Goal: Information Seeking & Learning: Understand process/instructions

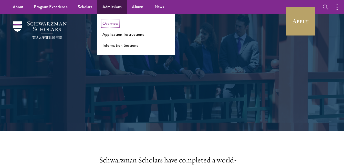
click at [116, 23] on link "Overview" at bounding box center [110, 23] width 16 height 6
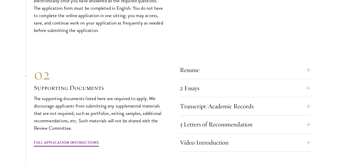
scroll to position [1720, 0]
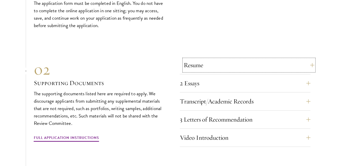
click at [308, 62] on button "Resume" at bounding box center [249, 65] width 131 height 12
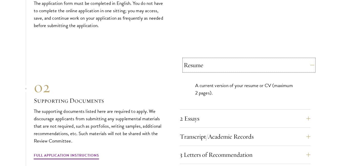
click at [308, 62] on button "Resume" at bounding box center [249, 65] width 131 height 12
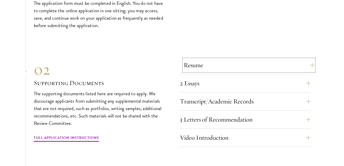
click at [308, 62] on button "Resume" at bounding box center [249, 65] width 131 height 12
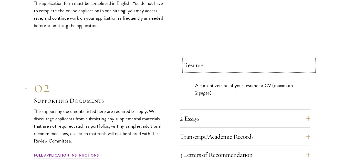
click at [308, 60] on button "Resume" at bounding box center [249, 65] width 131 height 12
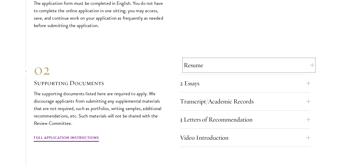
click at [308, 60] on button "Resume" at bounding box center [249, 65] width 131 height 12
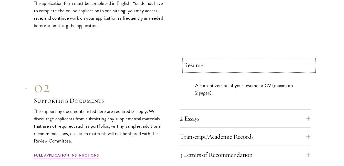
click at [308, 60] on button "Resume" at bounding box center [249, 65] width 131 height 12
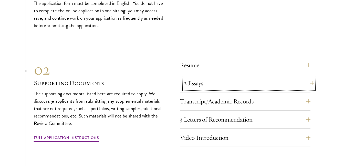
click at [308, 82] on button "2 Essays" at bounding box center [249, 83] width 131 height 12
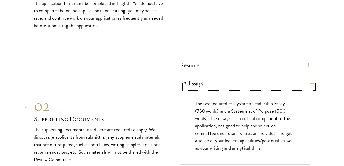
click at [308, 82] on button "2 Essays" at bounding box center [249, 83] width 131 height 12
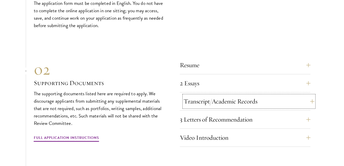
click at [308, 96] on button "Transcript/Academic Records" at bounding box center [249, 102] width 131 height 12
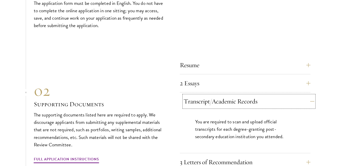
click at [308, 96] on button "Transcript/Academic Records" at bounding box center [249, 102] width 131 height 12
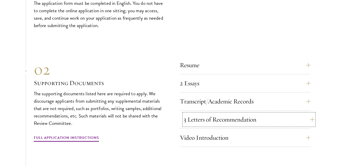
click at [310, 114] on button "3 Letters of Recommendation" at bounding box center [249, 120] width 131 height 12
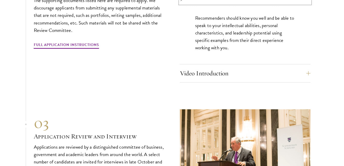
scroll to position [1843, 0]
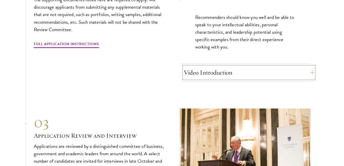
click at [309, 70] on button "Video Introduction" at bounding box center [249, 73] width 131 height 12
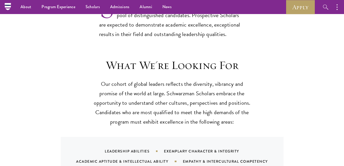
scroll to position [0, 0]
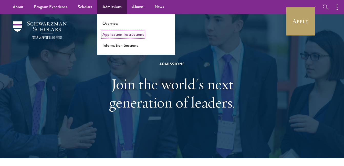
click at [123, 34] on link "Application Instructions" at bounding box center [122, 34] width 41 height 6
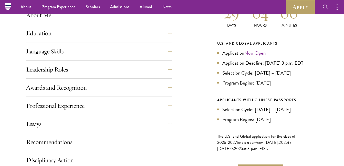
scroll to position [248, 0]
